Goal: Task Accomplishment & Management: Use online tool/utility

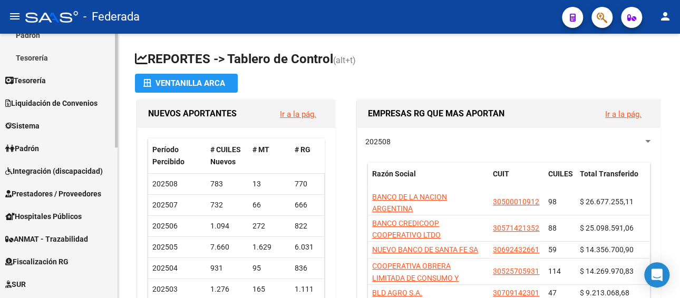
scroll to position [158, 0]
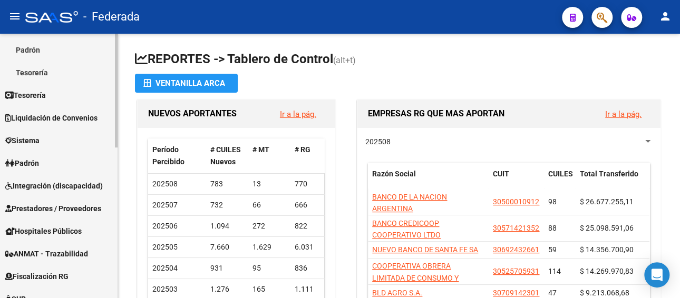
click at [59, 180] on span "Integración (discapacidad)" at bounding box center [54, 186] width 98 height 12
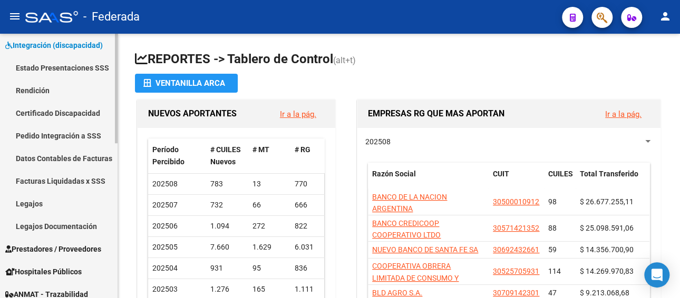
scroll to position [211, 0]
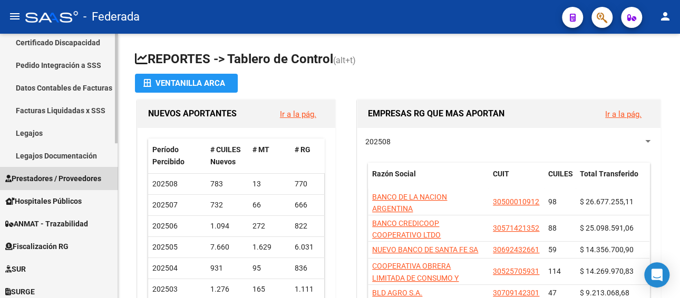
click at [64, 173] on span "Prestadores / Proveedores" at bounding box center [53, 179] width 96 height 12
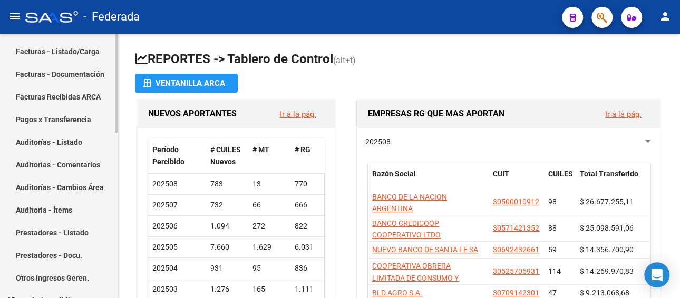
scroll to position [158, 0]
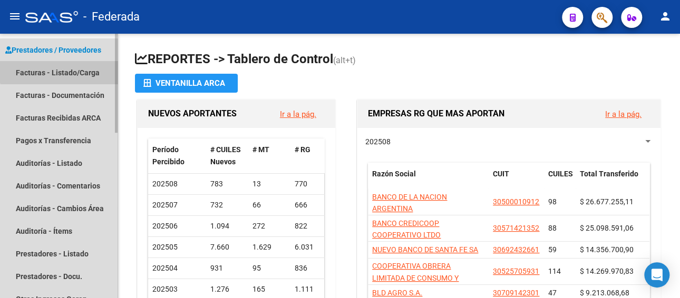
click at [67, 62] on link "Facturas - Listado/Carga" at bounding box center [59, 72] width 118 height 23
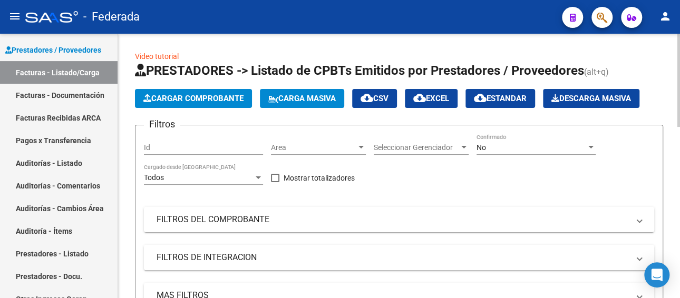
scroll to position [158, 0]
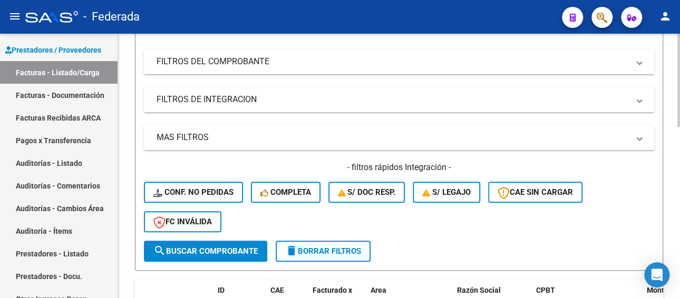
click at [397, 64] on mat-panel-title "FILTROS DEL COMPROBANTE" at bounding box center [393, 62] width 473 height 12
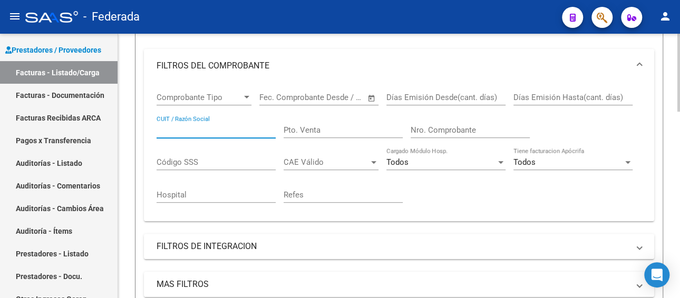
click at [221, 130] on input "CUIT / Razón Social" at bounding box center [216, 130] width 119 height 9
paste input "BATOS [PERSON_NAME]"
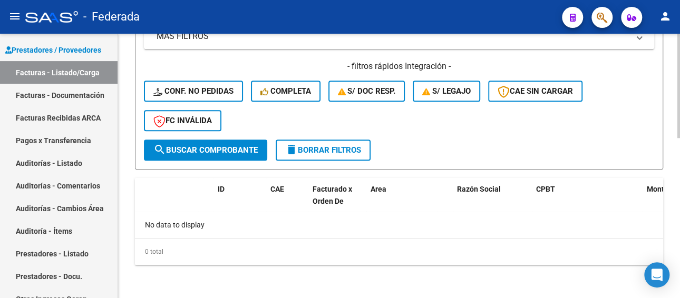
type input "BATOS [PERSON_NAME]"
click at [215, 146] on span "search Buscar Comprobante" at bounding box center [205, 150] width 104 height 9
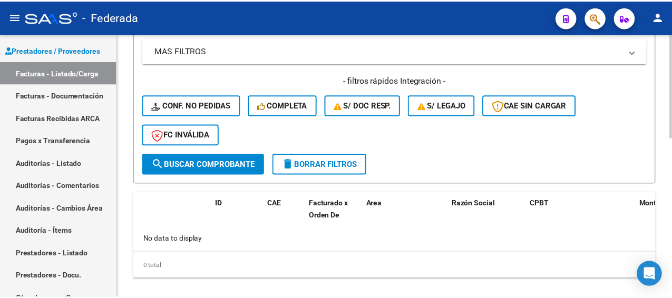
scroll to position [407, 0]
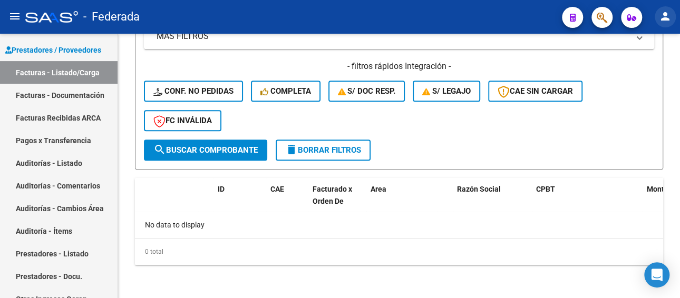
click at [664, 15] on mat-icon "person" at bounding box center [665, 16] width 13 height 13
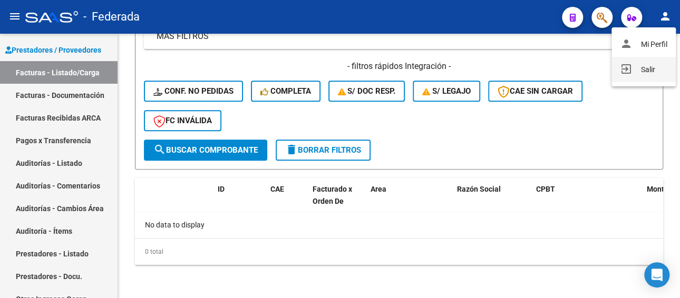
click at [652, 74] on button "exit_to_app Salir" at bounding box center [644, 69] width 64 height 25
